Goal: Task Accomplishment & Management: Manage account settings

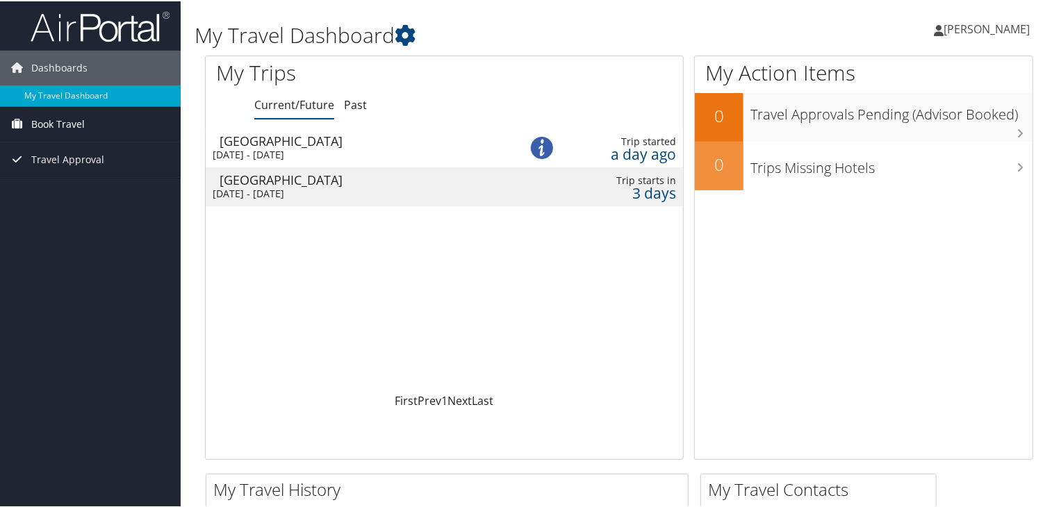
click at [65, 123] on span "Book Travel" at bounding box center [58, 123] width 54 height 35
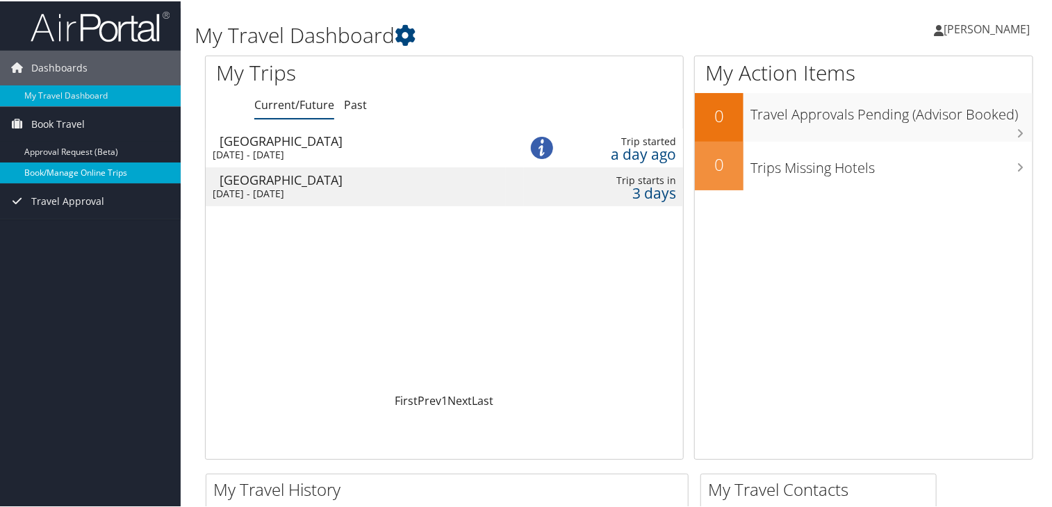
click at [85, 173] on link "Book/Manage Online Trips" at bounding box center [90, 171] width 181 height 21
click at [57, 174] on link "Book/Manage Online Trips" at bounding box center [90, 171] width 181 height 21
click at [313, 186] on div "Wed 10 Sep 2025 - Sat 13 Sep 2025" at bounding box center [356, 192] width 286 height 13
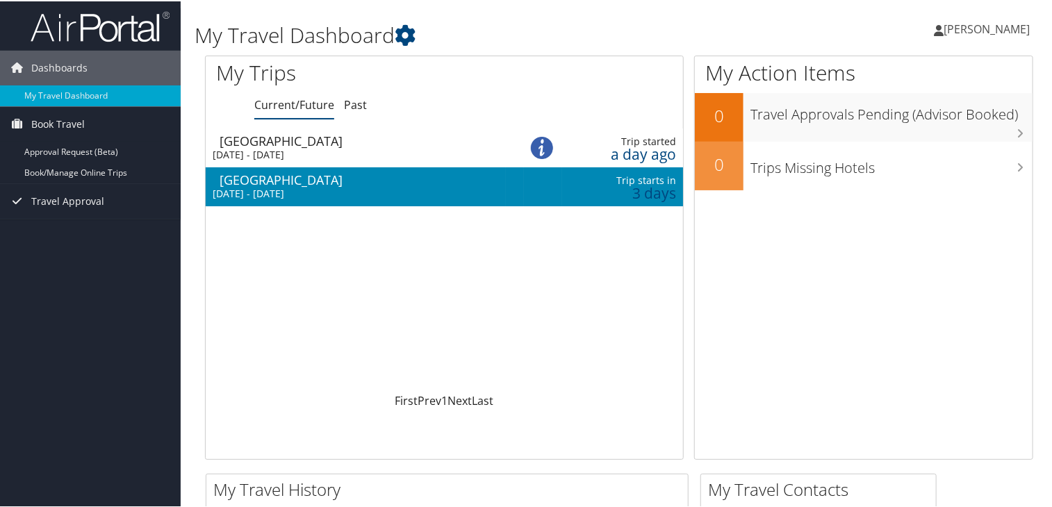
click at [313, 186] on div "Wed 10 Sep 2025 - Sat 13 Sep 2025" at bounding box center [356, 192] width 286 height 13
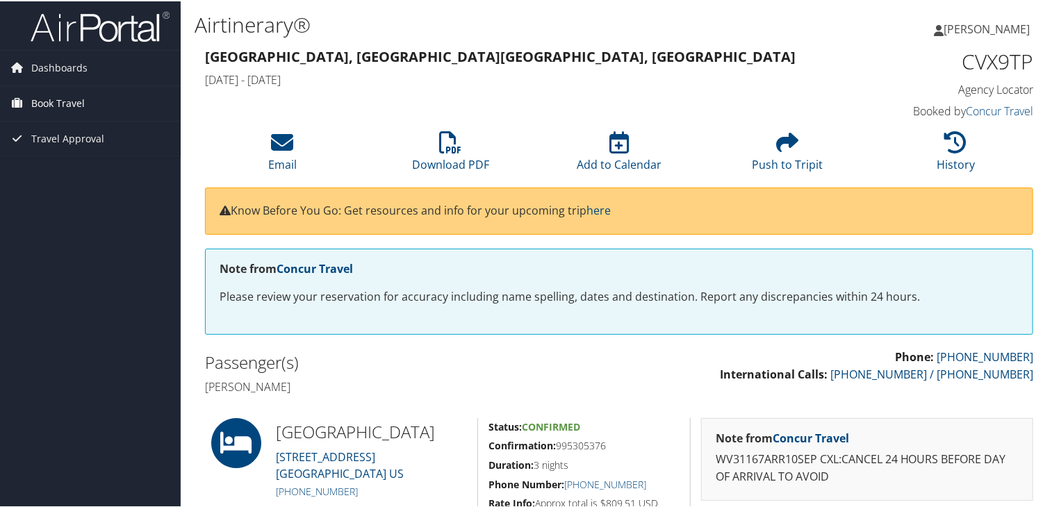
click at [74, 101] on span "Book Travel" at bounding box center [58, 102] width 54 height 35
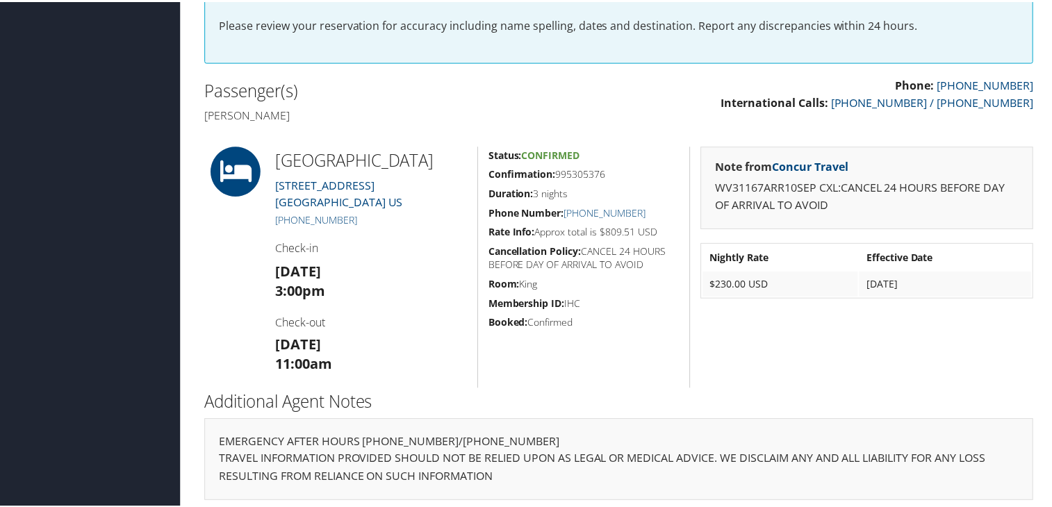
scroll to position [276, 0]
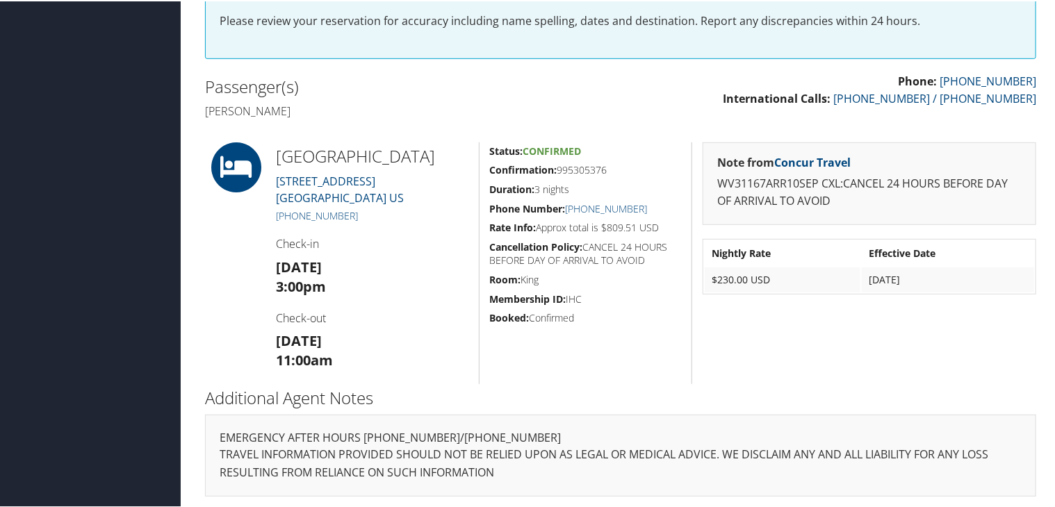
click at [548, 148] on span "Confirmed" at bounding box center [552, 149] width 58 height 13
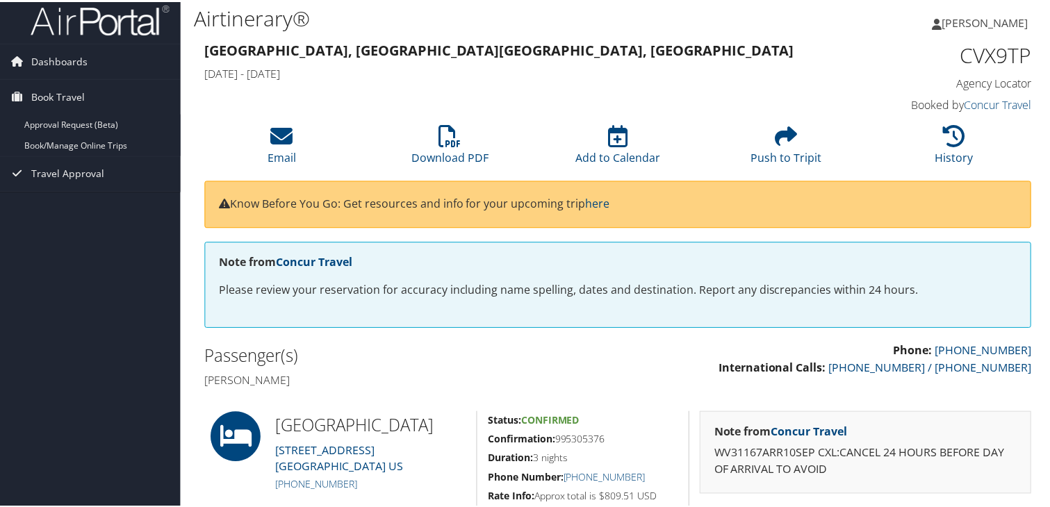
scroll to position [0, 0]
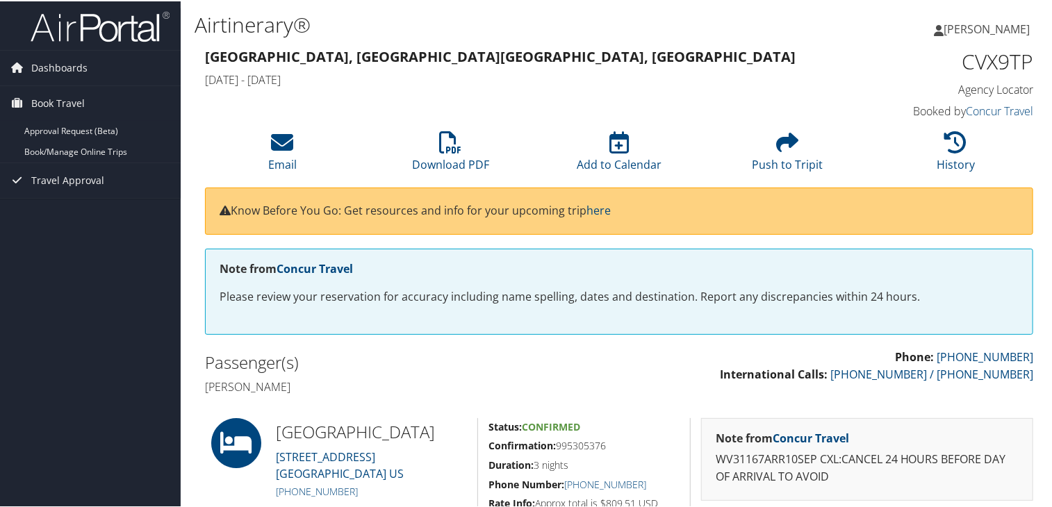
click at [992, 65] on h1 "CVX9TP" at bounding box center [938, 60] width 192 height 29
click at [72, 103] on span "Book Travel" at bounding box center [58, 102] width 54 height 35
click at [70, 101] on span "Book Travel" at bounding box center [58, 102] width 54 height 35
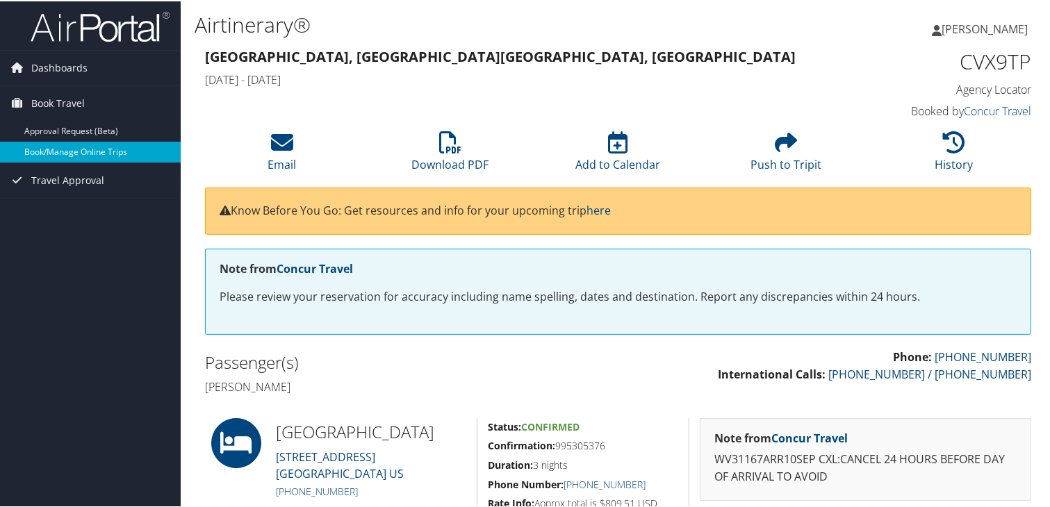
click at [83, 149] on link "Book/Manage Online Trips" at bounding box center [90, 150] width 181 height 21
click at [84, 148] on link "Book/Manage Online Trips" at bounding box center [90, 150] width 181 height 21
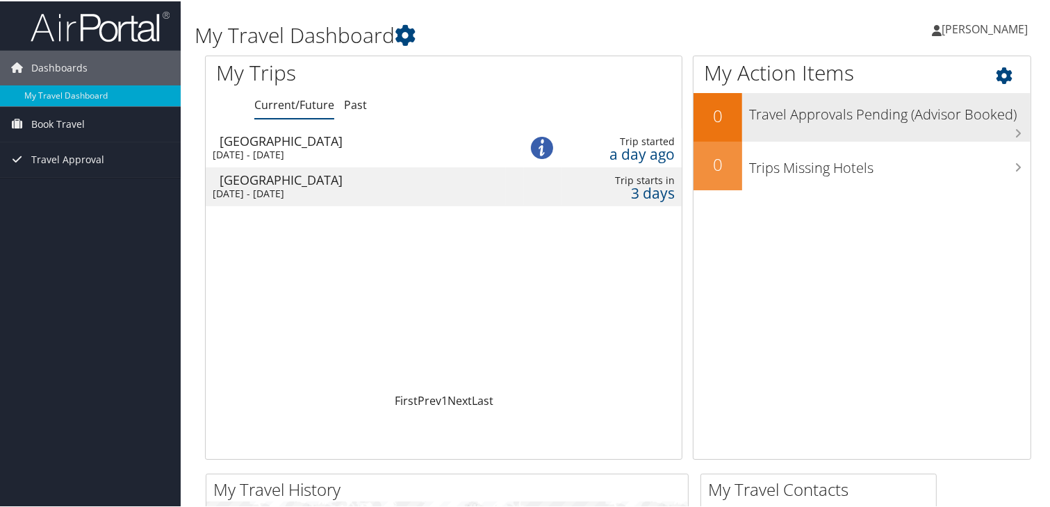
click at [955, 126] on div "Travel Approvals Pending (Advisor Booked)" at bounding box center [886, 116] width 288 height 49
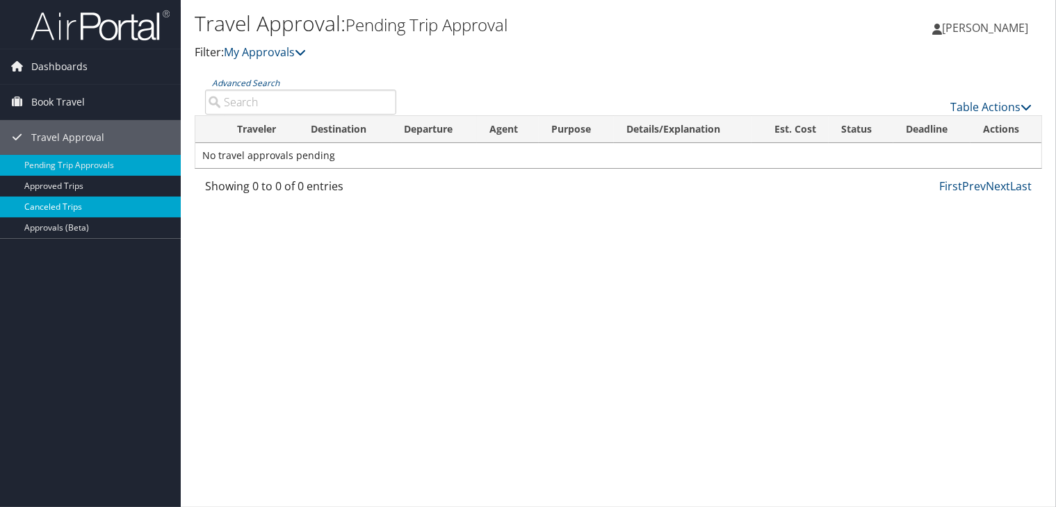
click at [74, 206] on link "Canceled Trips" at bounding box center [90, 207] width 181 height 21
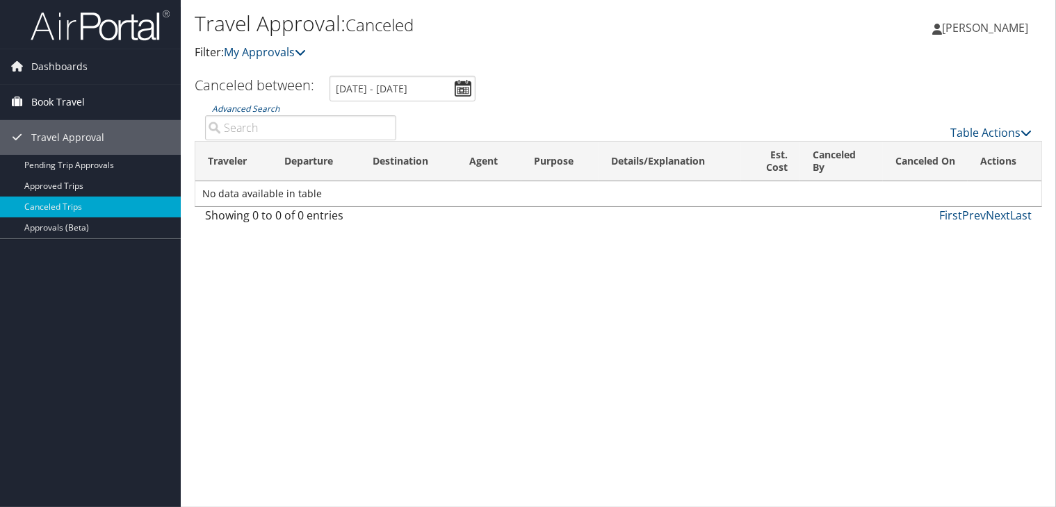
click at [67, 104] on span "Book Travel" at bounding box center [58, 102] width 54 height 35
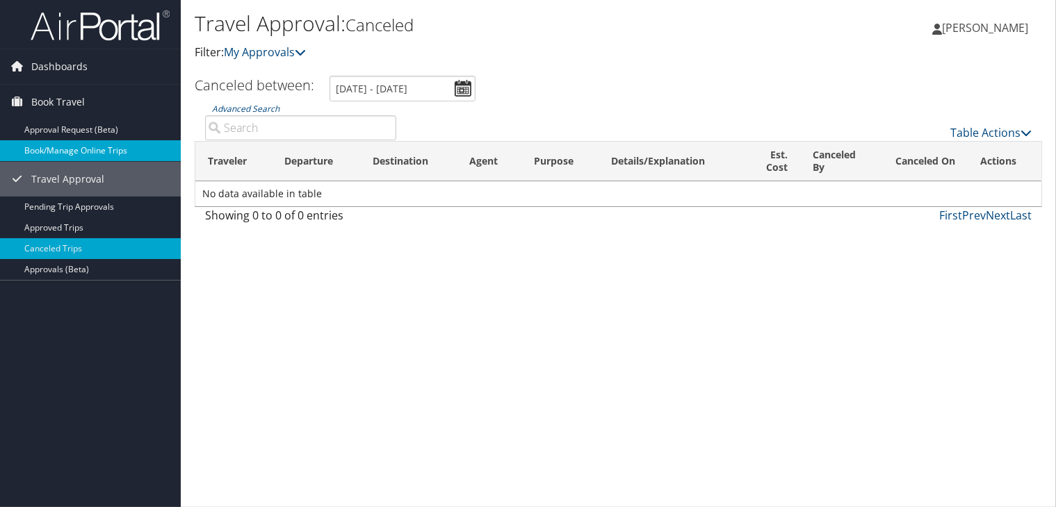
click at [81, 149] on link "Book/Manage Online Trips" at bounding box center [90, 150] width 181 height 21
click at [72, 154] on link "Book/Manage Online Trips" at bounding box center [90, 150] width 181 height 21
click at [56, 62] on span "Dashboards" at bounding box center [59, 66] width 56 height 35
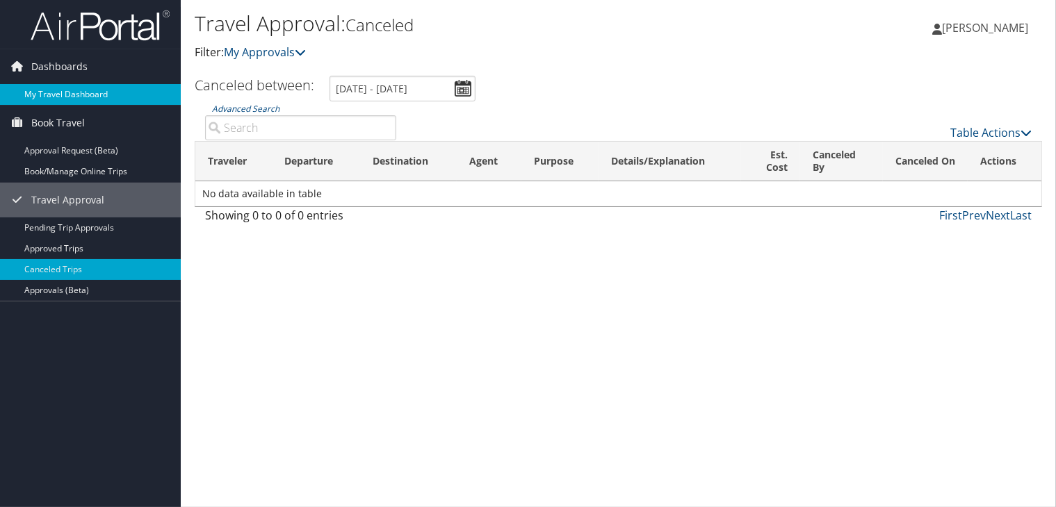
click at [58, 96] on link "My Travel Dashboard" at bounding box center [90, 94] width 181 height 21
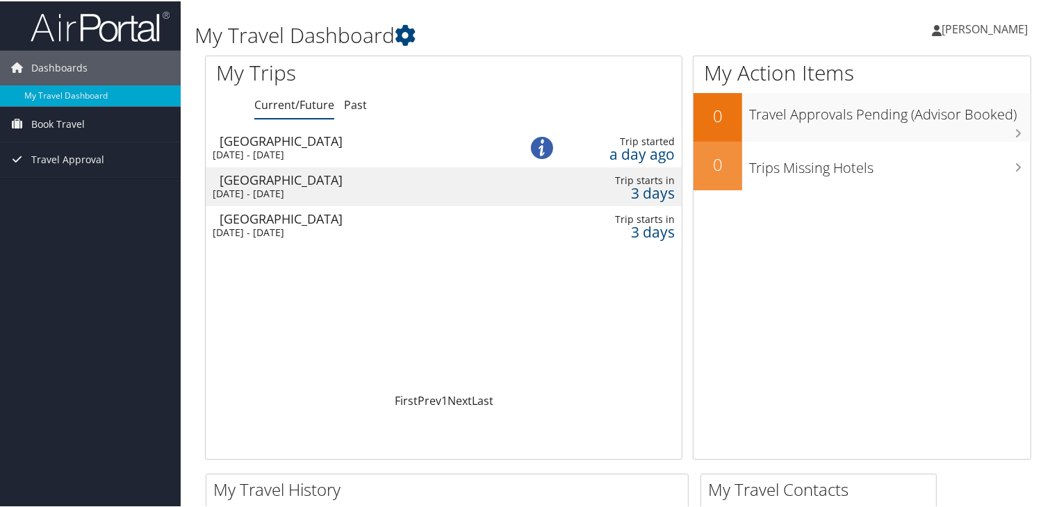
click at [334, 189] on div "[DATE] - [DATE]" at bounding box center [356, 192] width 286 height 13
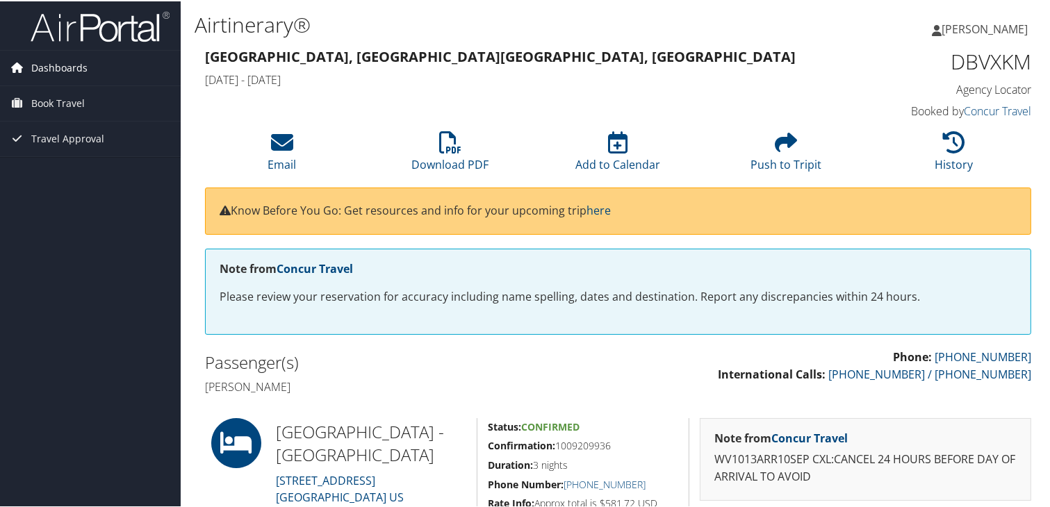
click at [67, 67] on span "Dashboards" at bounding box center [59, 66] width 56 height 35
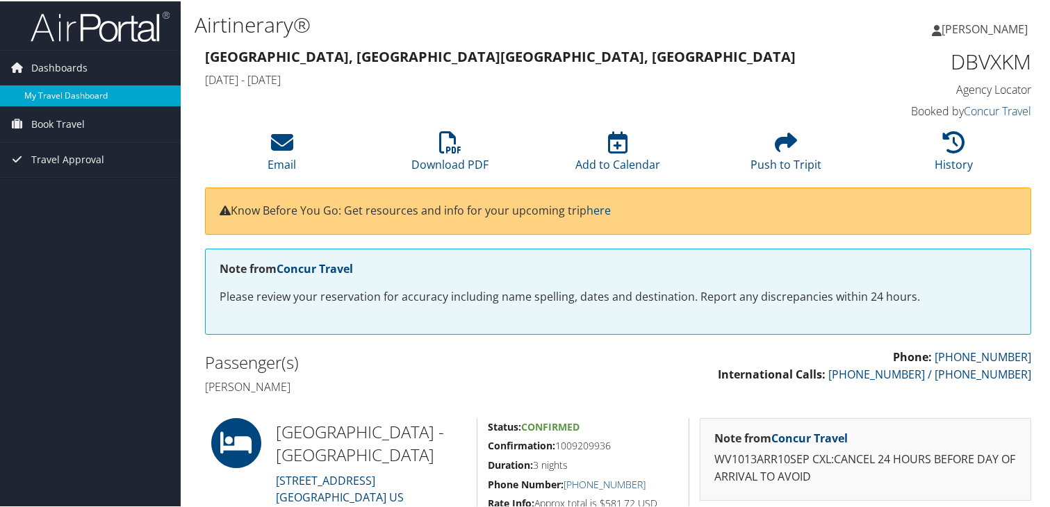
click at [72, 94] on link "My Travel Dashboard" at bounding box center [90, 94] width 181 height 21
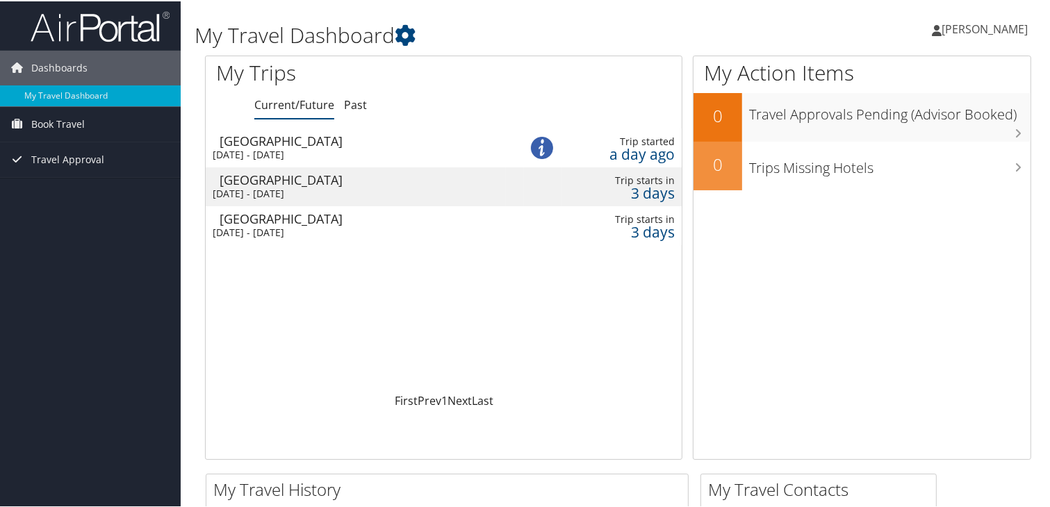
click at [306, 231] on div "[DATE] - [DATE]" at bounding box center [356, 231] width 286 height 13
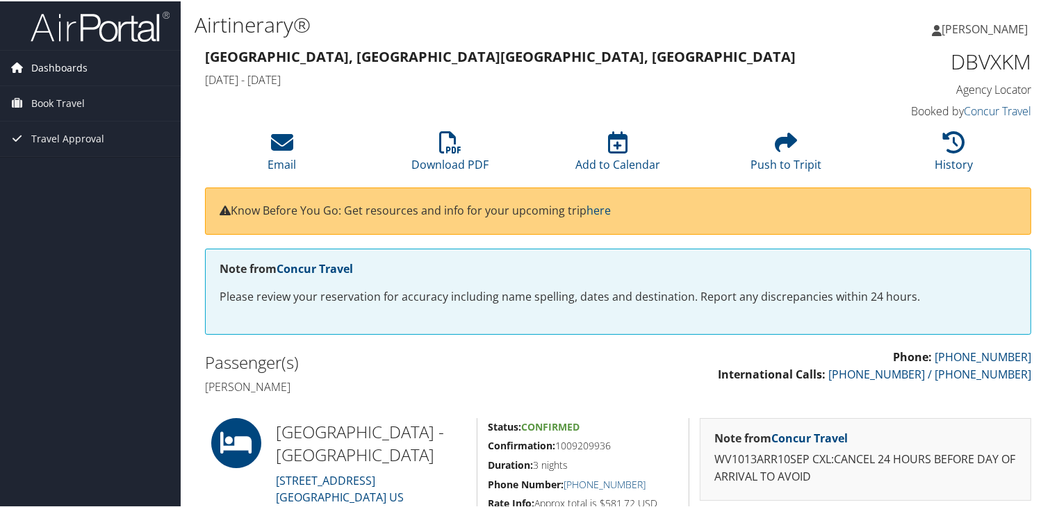
click at [51, 68] on span "Dashboards" at bounding box center [59, 66] width 56 height 35
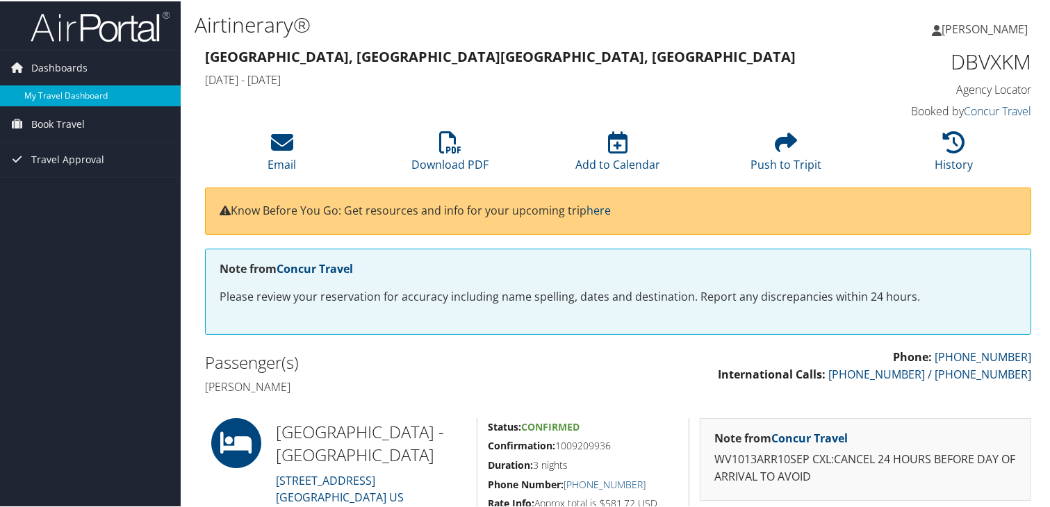
click at [57, 97] on link "My Travel Dashboard" at bounding box center [90, 94] width 181 height 21
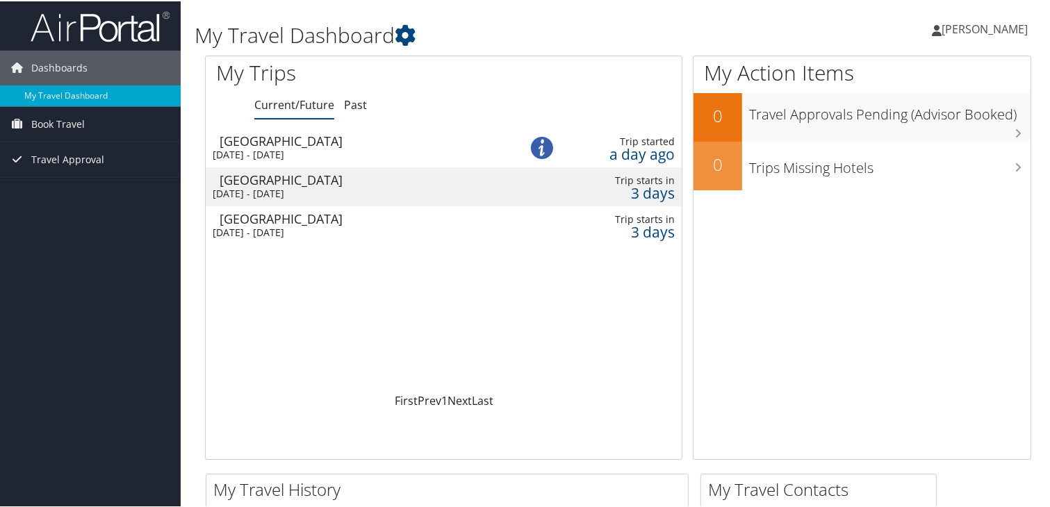
click at [284, 186] on div "[DATE] - [DATE]" at bounding box center [356, 192] width 286 height 13
